Goal: Find specific page/section: Find specific page/section

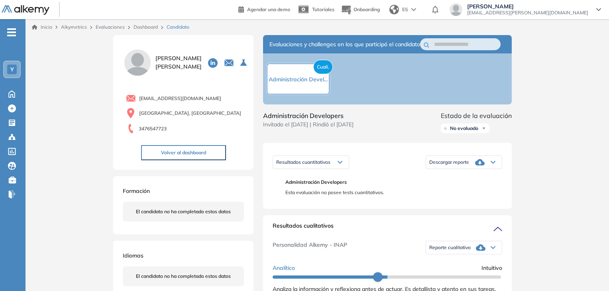
click at [461, 132] on span "No evaluado" at bounding box center [464, 128] width 28 height 6
click at [467, 162] on li "Evaluado" at bounding box center [460, 158] width 19 height 8
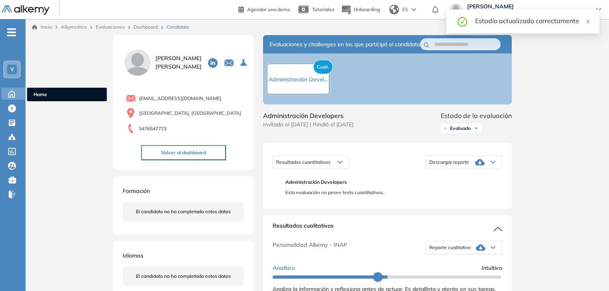
click at [10, 94] on icon at bounding box center [12, 94] width 14 height 10
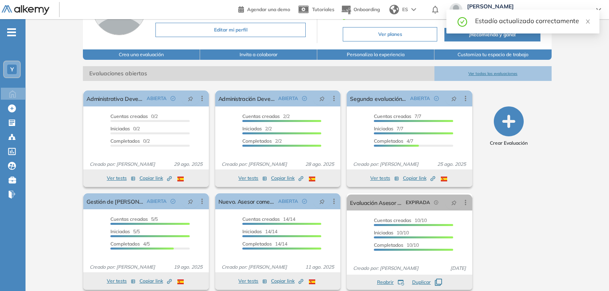
scroll to position [80, 0]
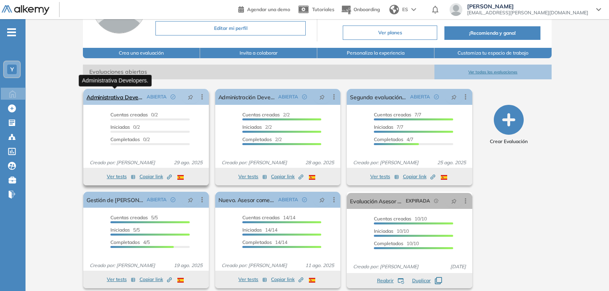
click at [106, 97] on link "Administrativa Developers." at bounding box center [115, 97] width 57 height 16
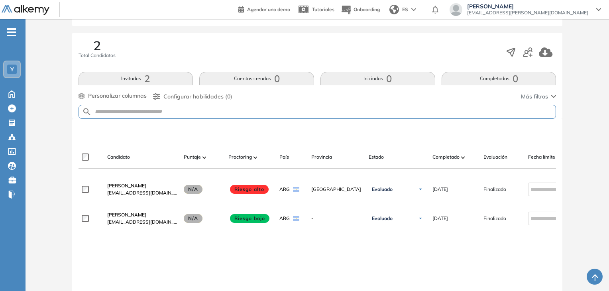
scroll to position [120, 0]
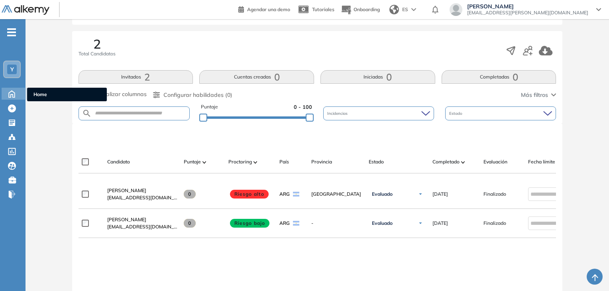
click at [12, 94] on icon at bounding box center [12, 94] width 6 height 7
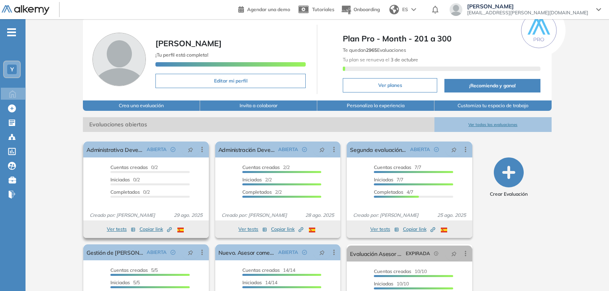
scroll to position [40, 0]
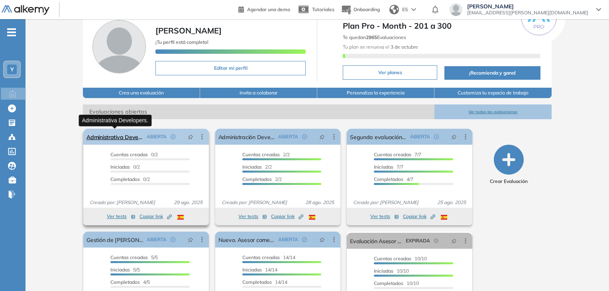
click at [107, 138] on link "Administrativa Developers." at bounding box center [115, 137] width 57 height 16
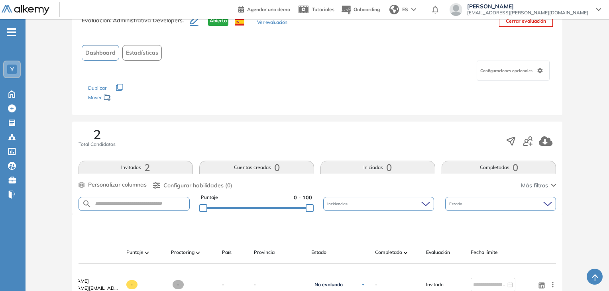
scroll to position [109, 0]
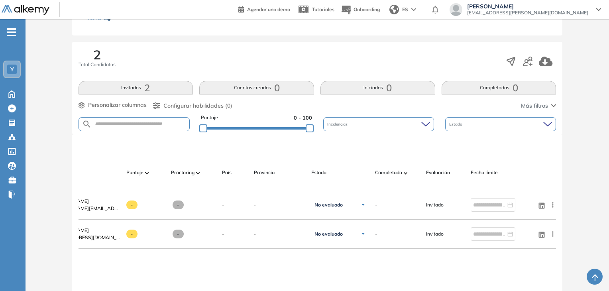
click at [133, 84] on button "Invitados 2" at bounding box center [136, 88] width 115 height 14
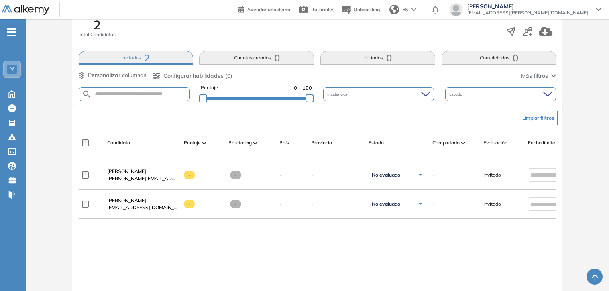
scroll to position [0, 0]
